Goal: Use online tool/utility: Utilize a website feature to perform a specific function

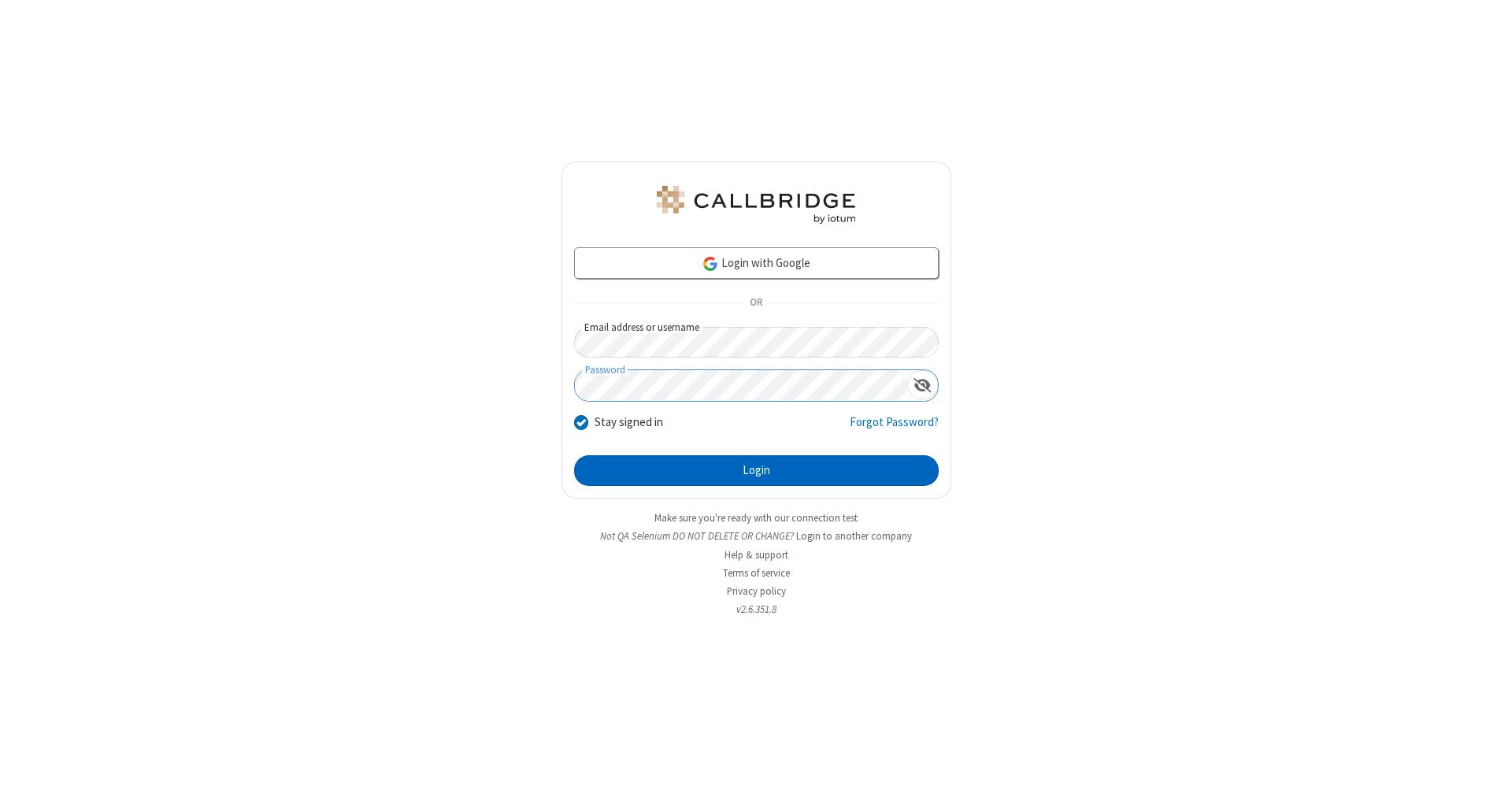
click at [756, 471] on button "Login" at bounding box center [756, 471] width 365 height 31
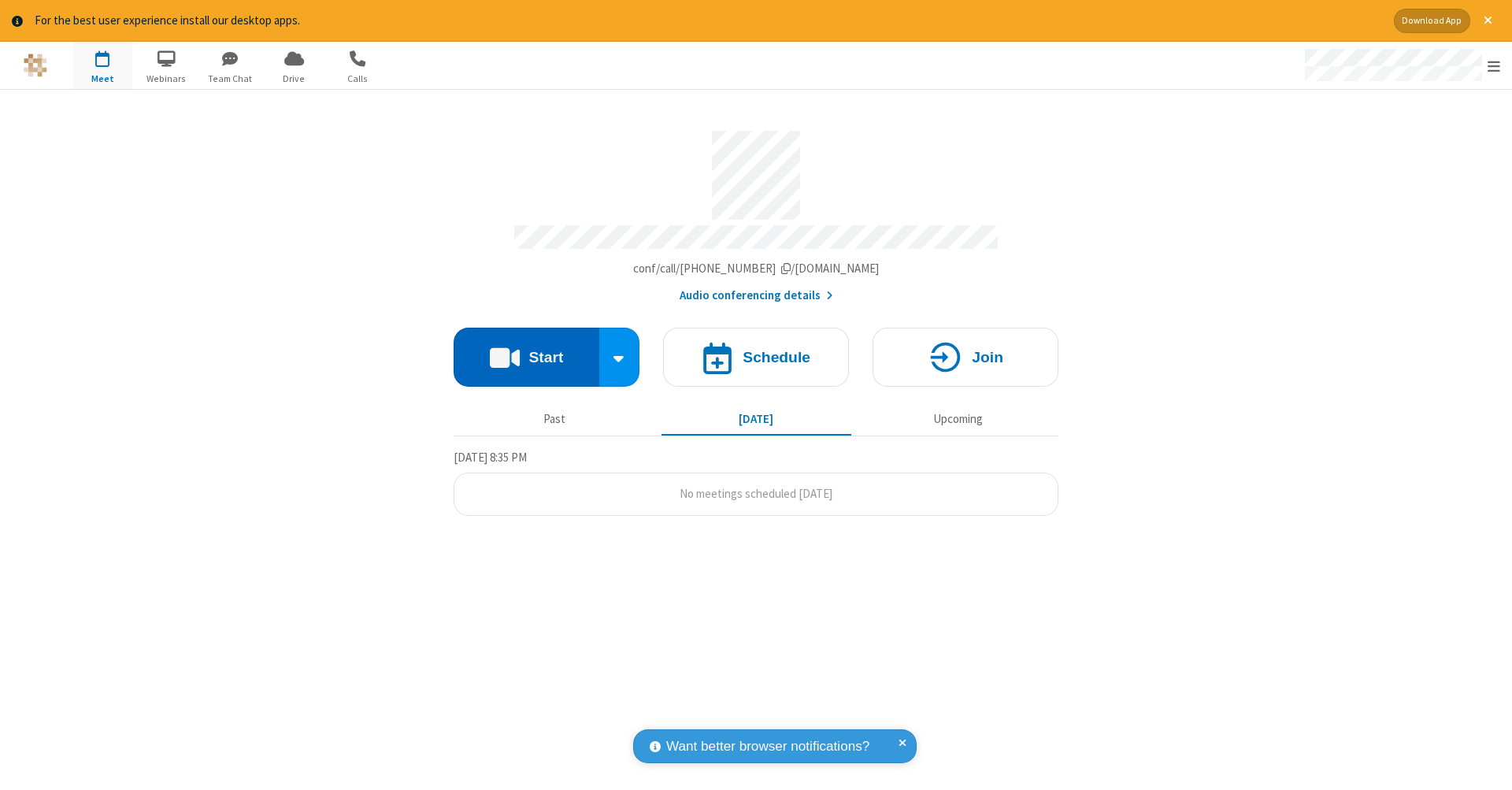
click at [527, 349] on button "Start" at bounding box center [527, 357] width 146 height 59
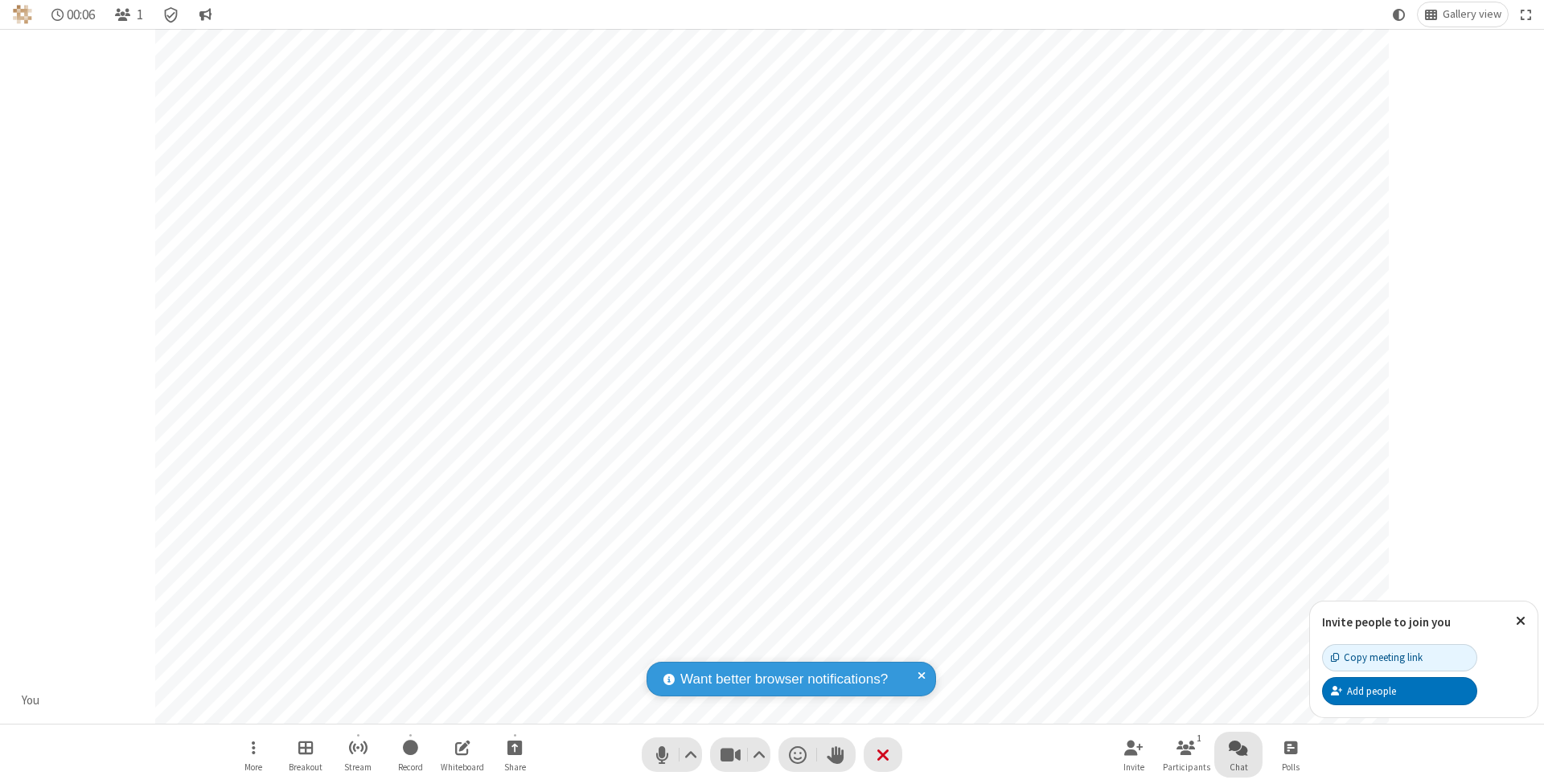
click at [1238, 747] on span "Open chat" at bounding box center [1238, 747] width 19 height 20
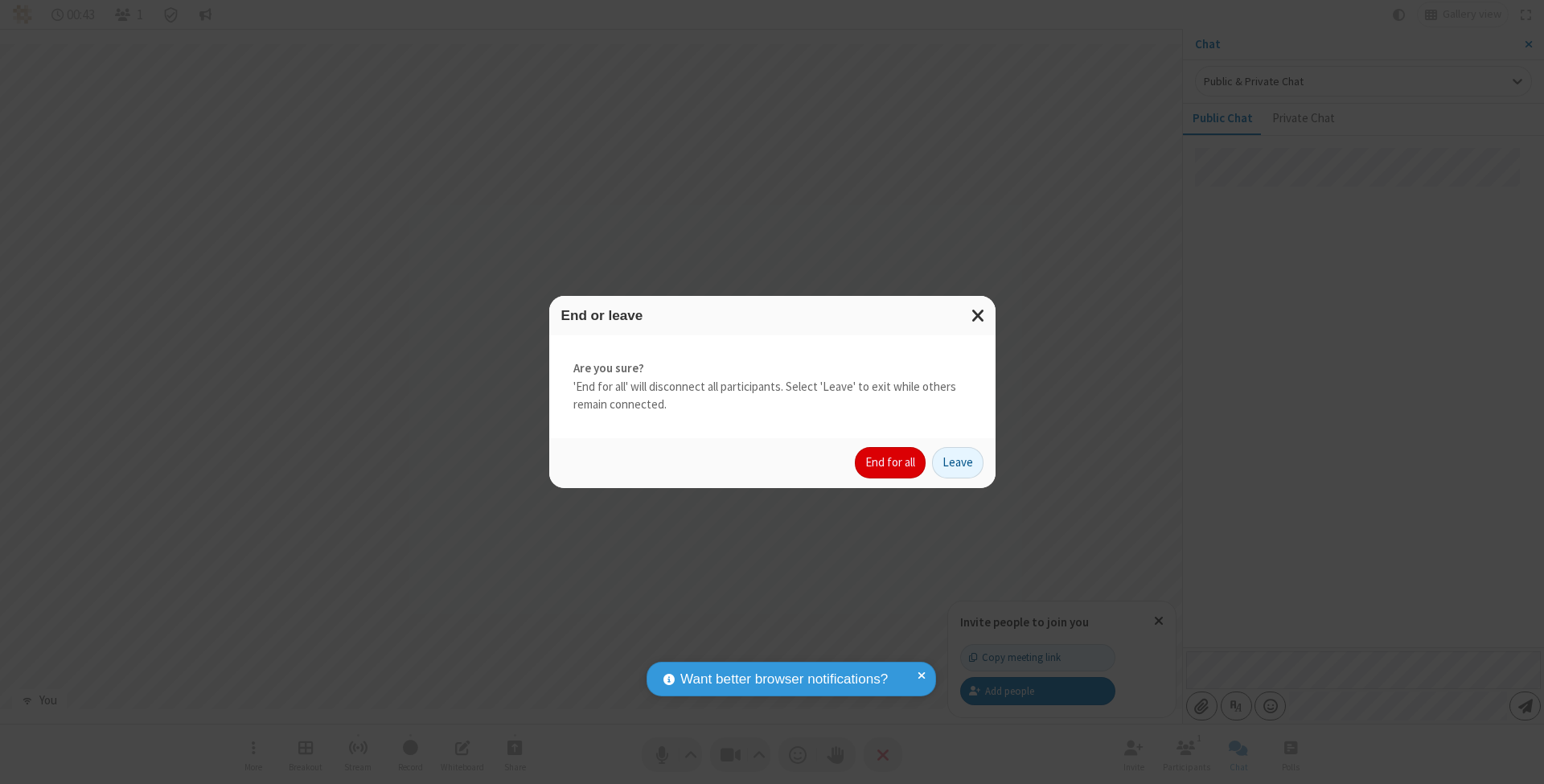
click at [891, 462] on button "End for all" at bounding box center [890, 463] width 71 height 32
